Goal: Transaction & Acquisition: Purchase product/service

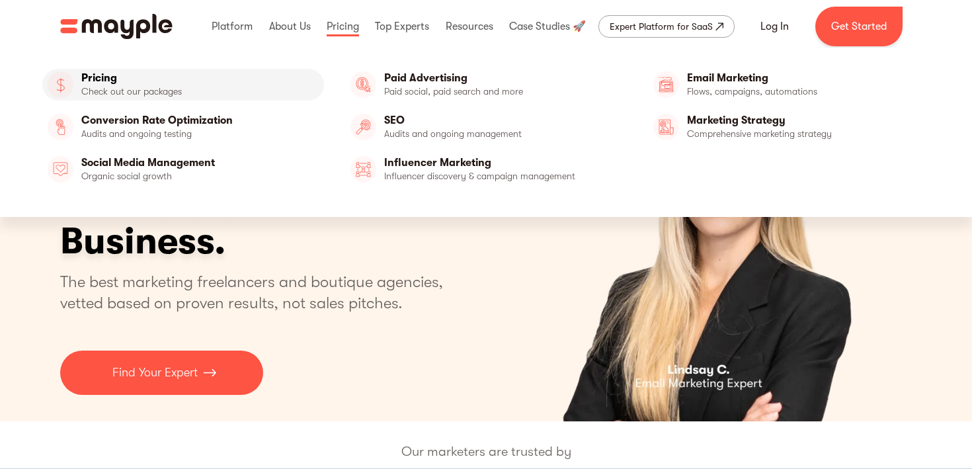
click at [161, 87] on link "Pricing" at bounding box center [183, 85] width 282 height 32
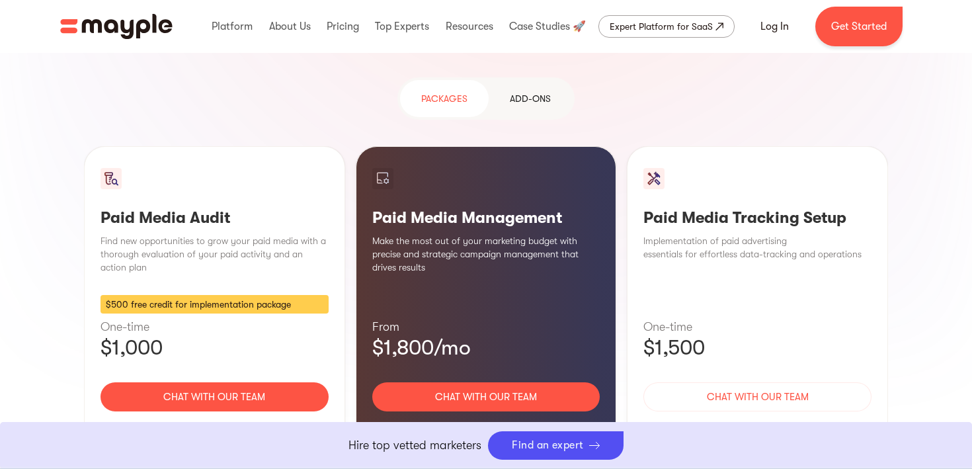
scroll to position [1219, 0]
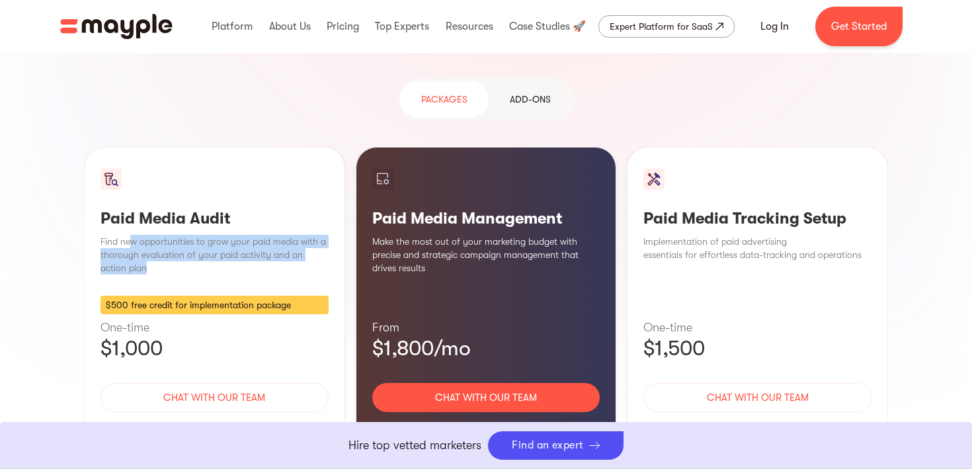
drag, startPoint x: 131, startPoint y: 140, endPoint x: 271, endPoint y: 169, distance: 143.2
click at [271, 235] on p "Find new opportunities to grow your paid media with a thorough evaluation of yo…" at bounding box center [215, 255] width 228 height 40
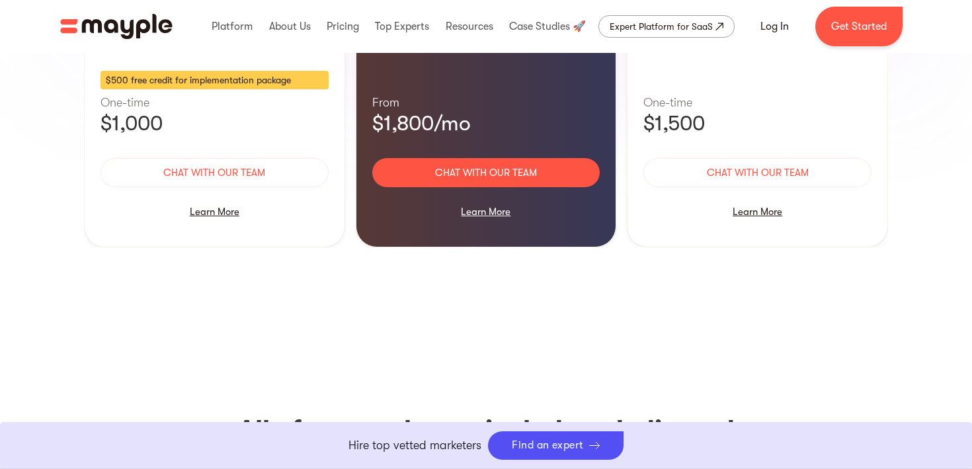
scroll to position [1475, 0]
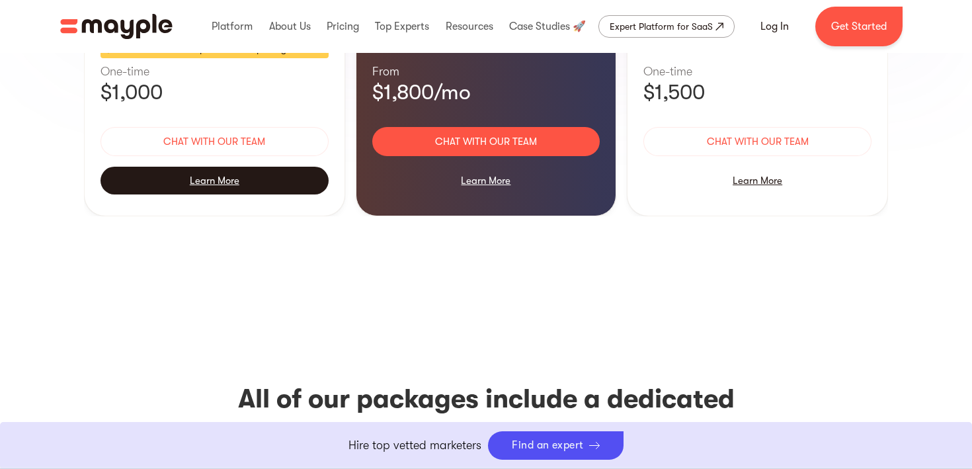
click at [216, 167] on div "Learn More" at bounding box center [215, 181] width 228 height 28
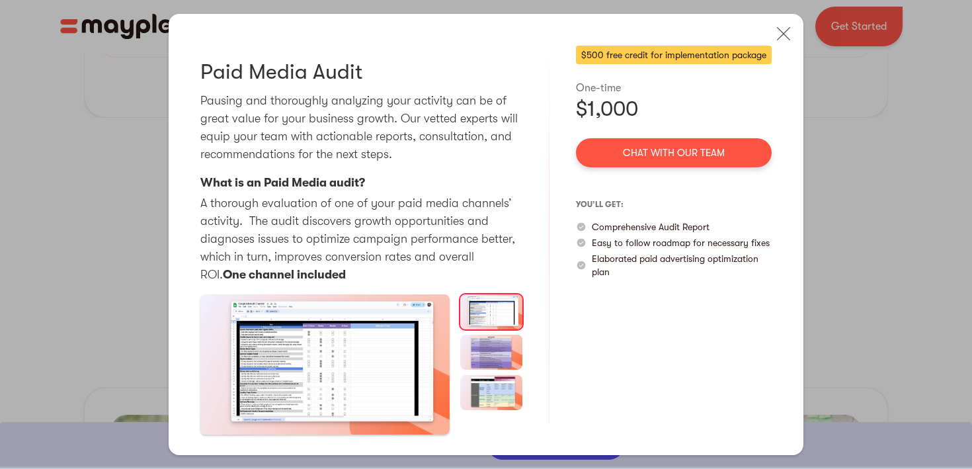
scroll to position [1608, 0]
click at [489, 349] on img at bounding box center [491, 352] width 62 height 35
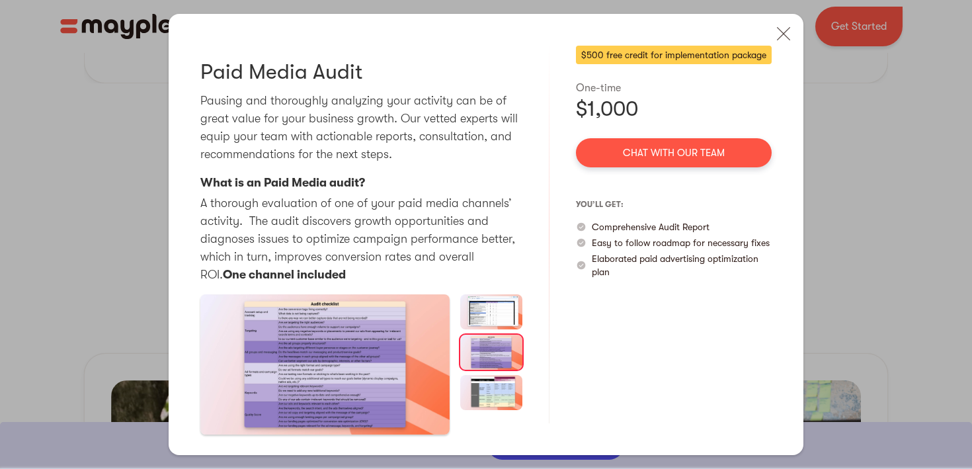
click at [493, 389] on img at bounding box center [491, 392] width 62 height 35
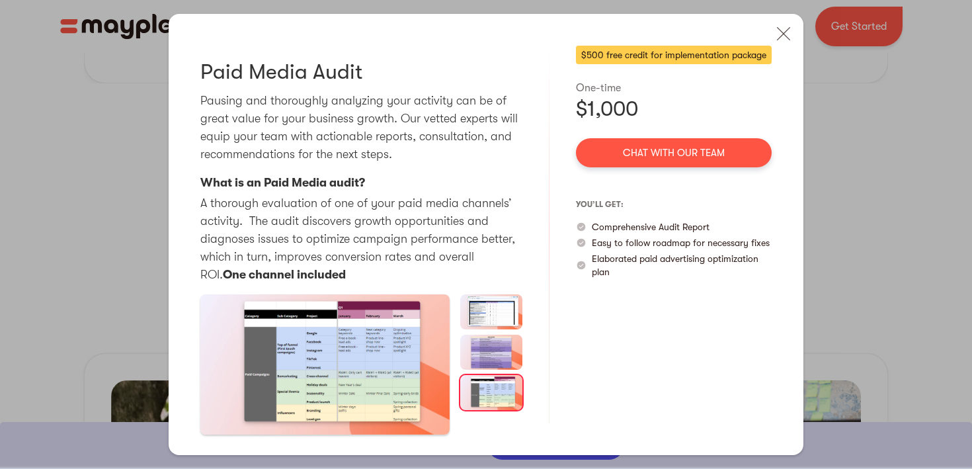
click at [402, 363] on img "open lightbox" at bounding box center [324, 364] width 249 height 140
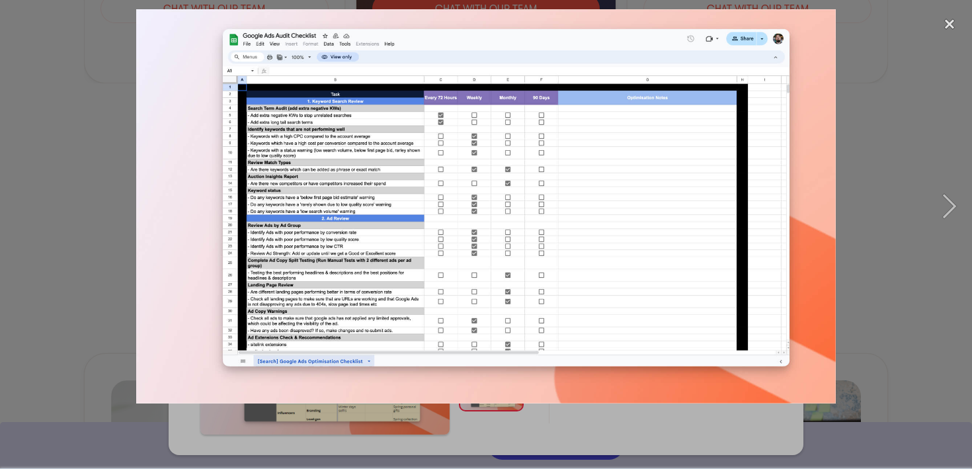
click at [901, 44] on div at bounding box center [486, 206] width 972 height 394
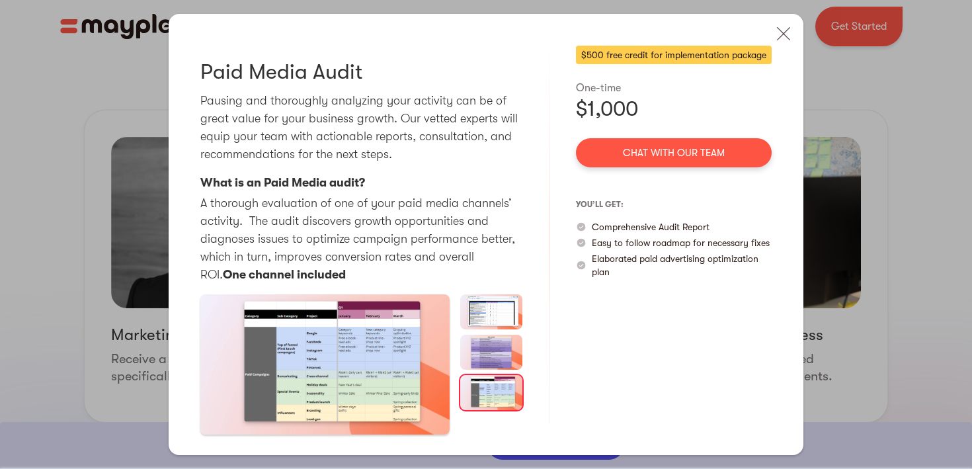
scroll to position [1856, 0]
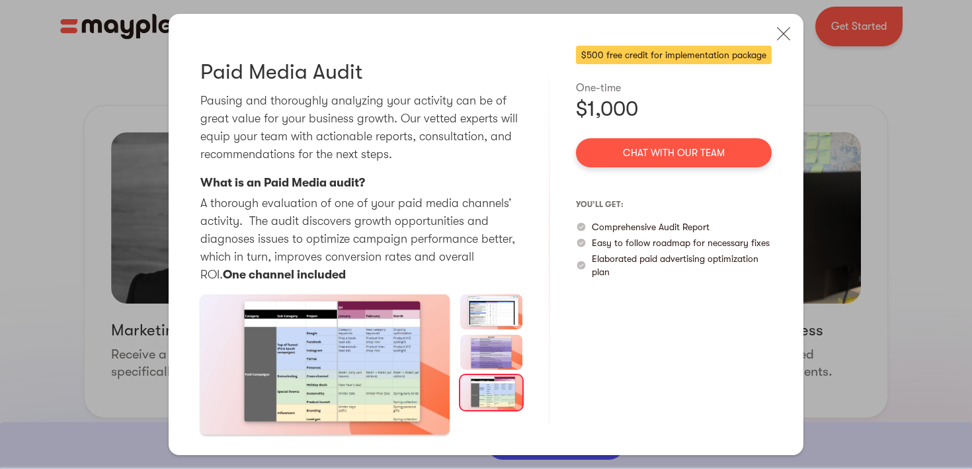
click at [880, 155] on div "Paid Media Audit Pausing and thoroughly analyzing your activity can be of great…" at bounding box center [486, 234] width 972 height 469
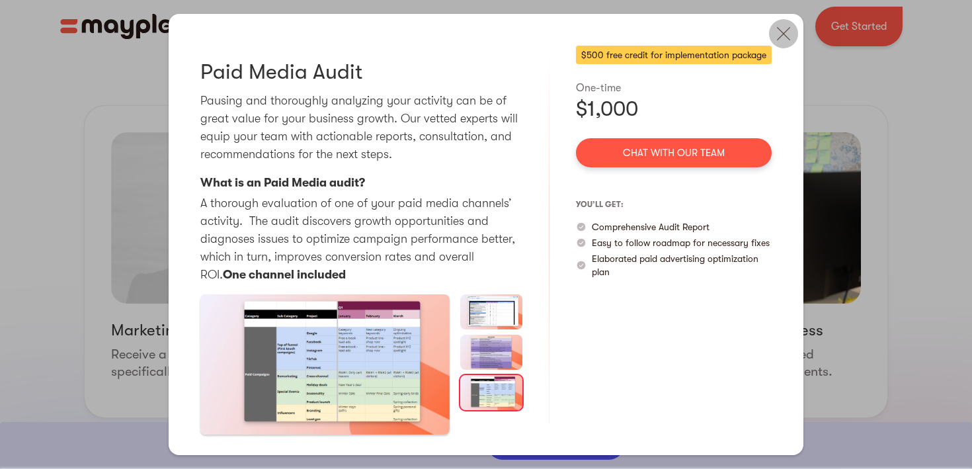
click at [789, 28] on img at bounding box center [783, 33] width 29 height 29
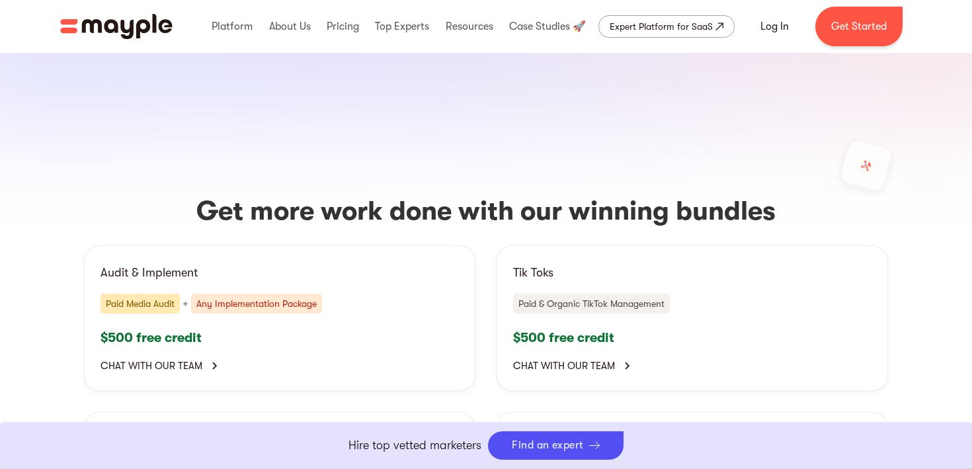
scroll to position [2554, 0]
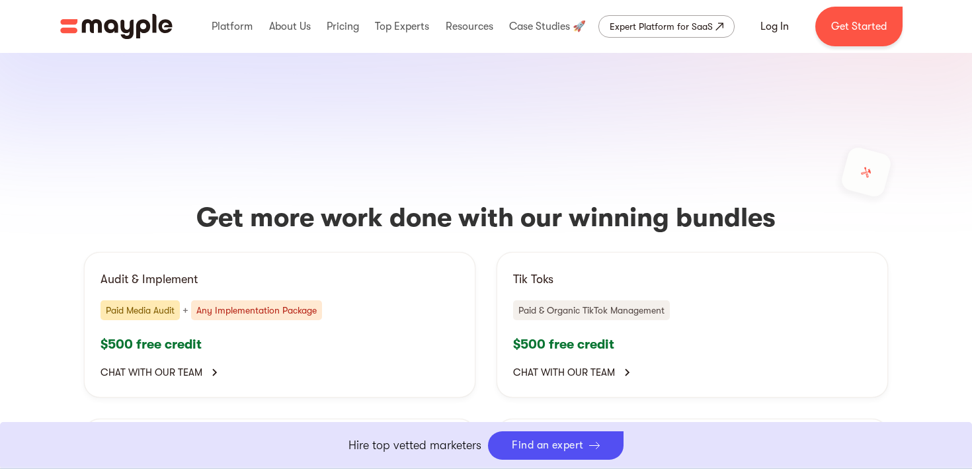
click at [203, 364] on link "Chat with our team" at bounding box center [280, 372] width 359 height 17
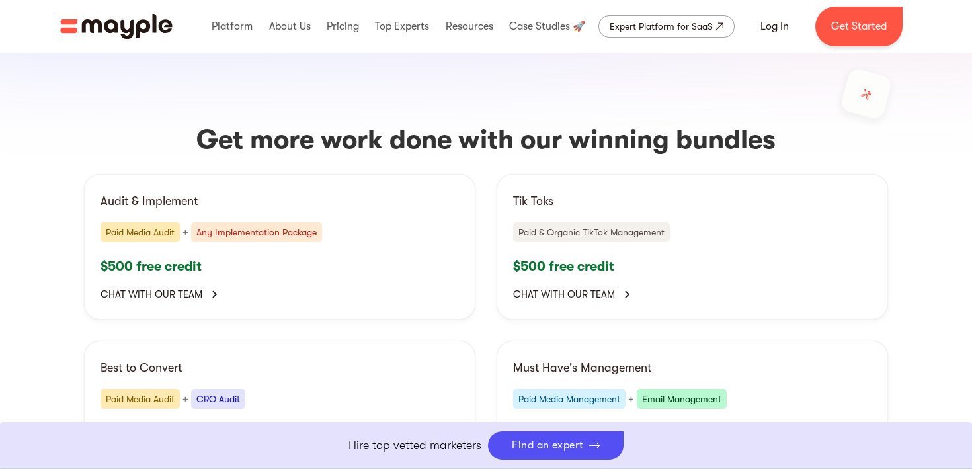
scroll to position [2635, 0]
